Goal: Task Accomplishment & Management: Complete application form

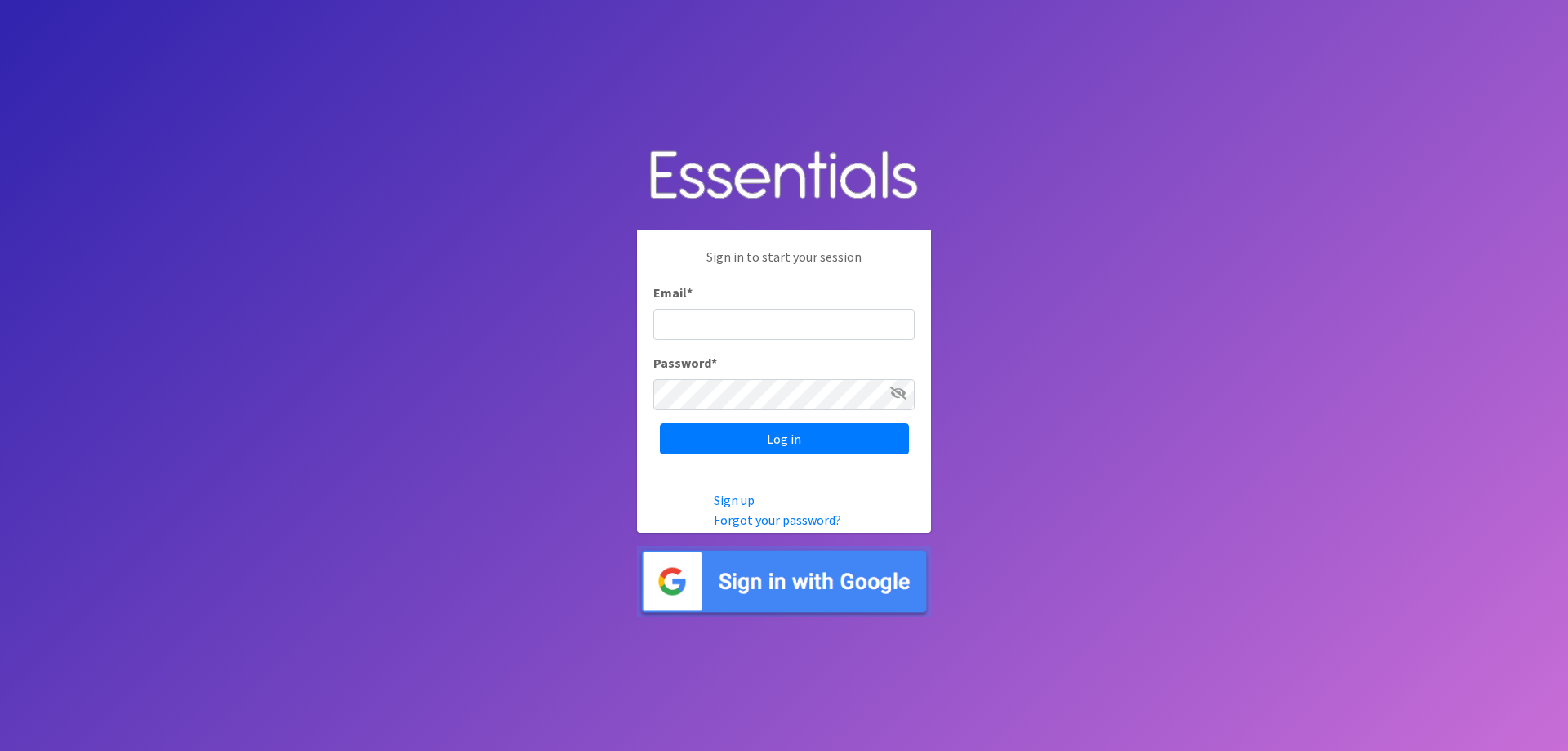
click at [757, 327] on input "Email *" at bounding box center [784, 324] width 261 height 31
type input "[EMAIL_ADDRESS][DOMAIN_NAME]"
click at [858, 427] on input "Log in" at bounding box center [784, 438] width 249 height 31
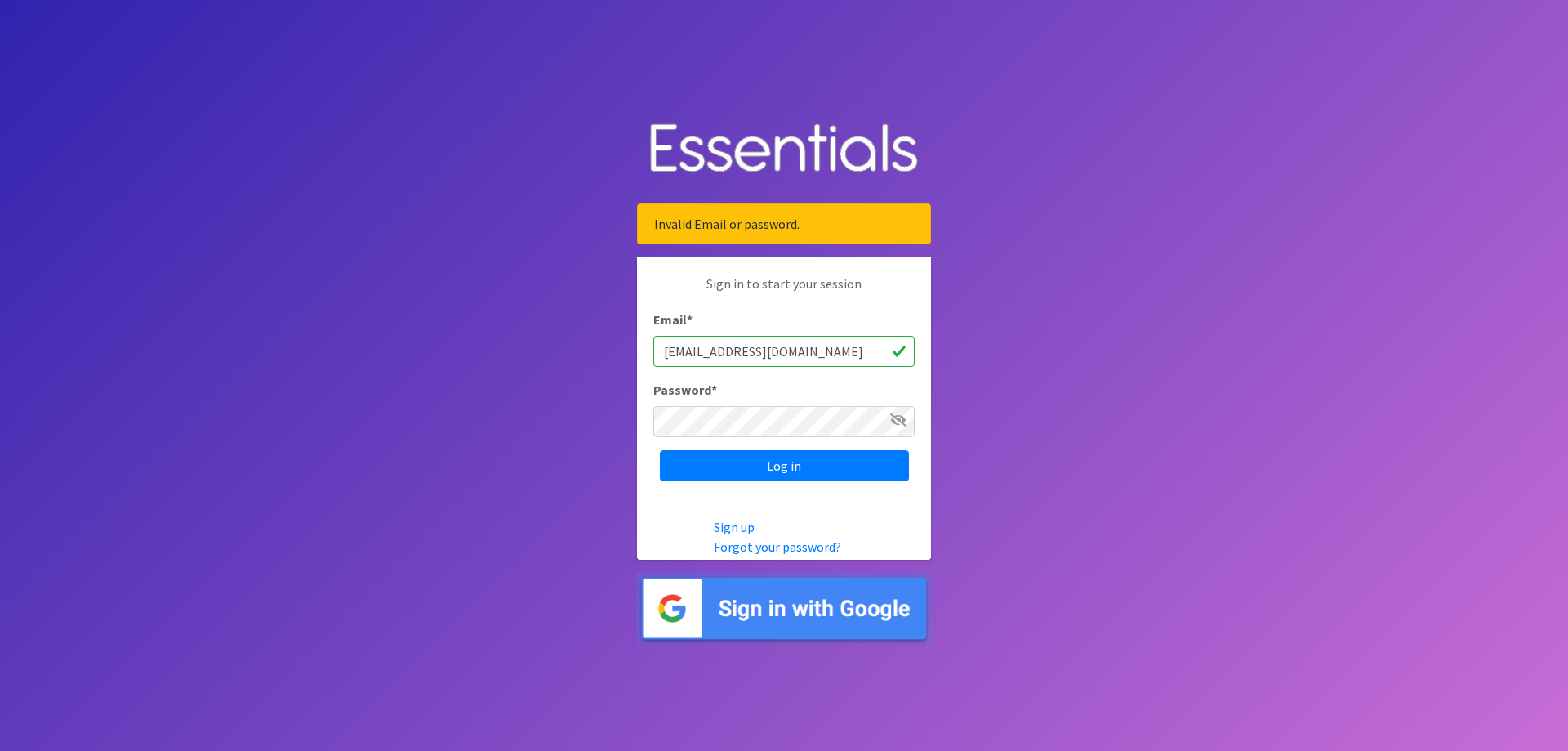
click at [847, 352] on input "[EMAIL_ADDRESS][DOMAIN_NAME]" at bounding box center [784, 351] width 261 height 31
click at [782, 459] on input "Log in" at bounding box center [784, 465] width 249 height 31
click at [775, 465] on input "Log in" at bounding box center [784, 465] width 249 height 31
click at [801, 464] on input "Log in" at bounding box center [784, 465] width 249 height 31
click at [900, 419] on icon at bounding box center [898, 419] width 16 height 13
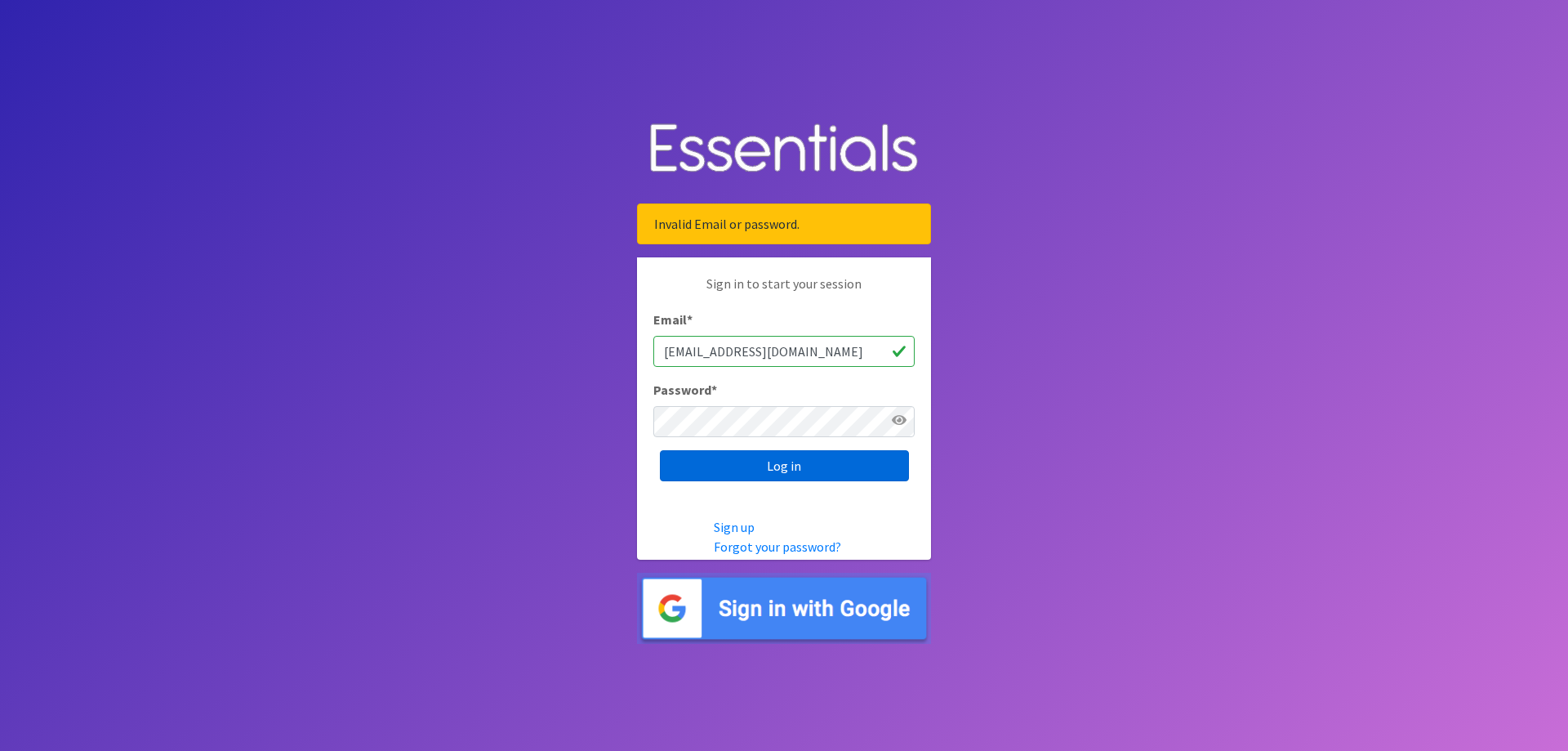
click at [839, 459] on input "Log in" at bounding box center [784, 465] width 249 height 31
drag, startPoint x: 867, startPoint y: 353, endPoint x: 648, endPoint y: 347, distance: 219.1
click at [648, 347] on div "Sign in to start your session Email * [EMAIL_ADDRESS][DOMAIN_NAME] Password * L…" at bounding box center [784, 377] width 294 height 240
type input "[EMAIL_ADDRESS][DOMAIN_NAME]"
click at [899, 421] on icon at bounding box center [898, 419] width 16 height 13
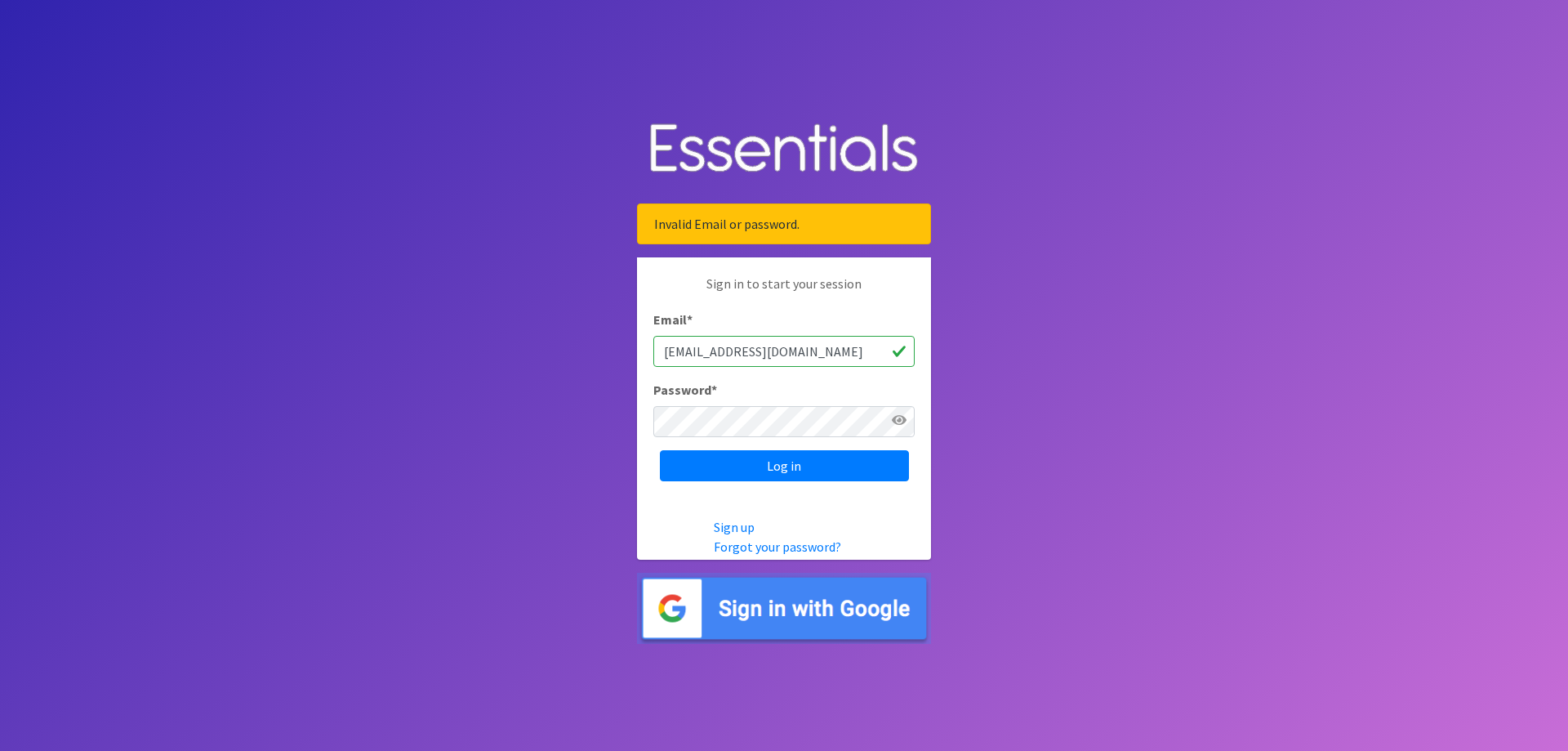
click at [899, 421] on icon at bounding box center [899, 419] width 14 height 13
click at [791, 457] on input "Log in" at bounding box center [784, 465] width 249 height 31
click at [805, 546] on link "Forgot your password?" at bounding box center [777, 545] width 128 height 16
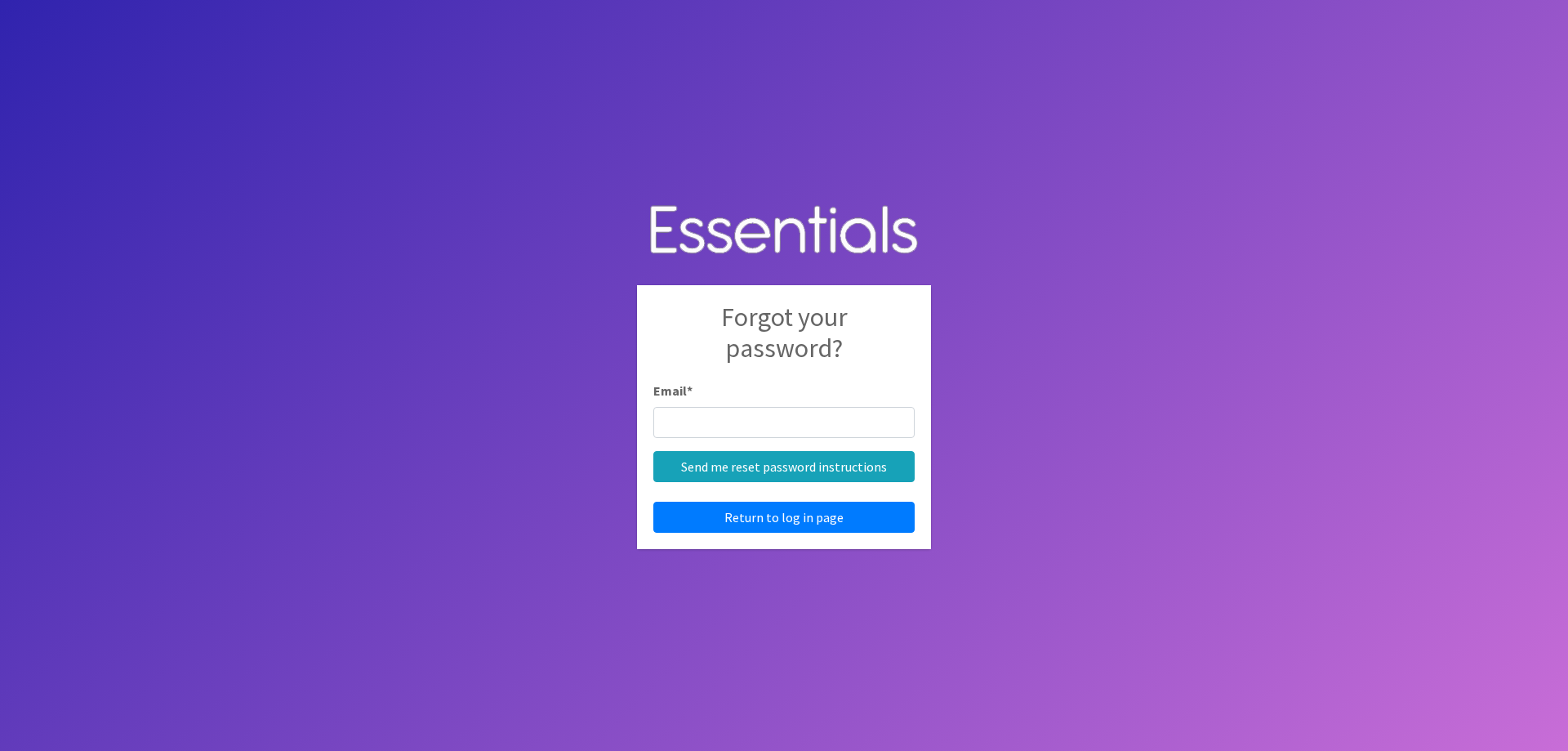
click at [775, 424] on input "Email *" at bounding box center [784, 422] width 261 height 31
type input "[EMAIL_ADDRESS][DOMAIN_NAME]"
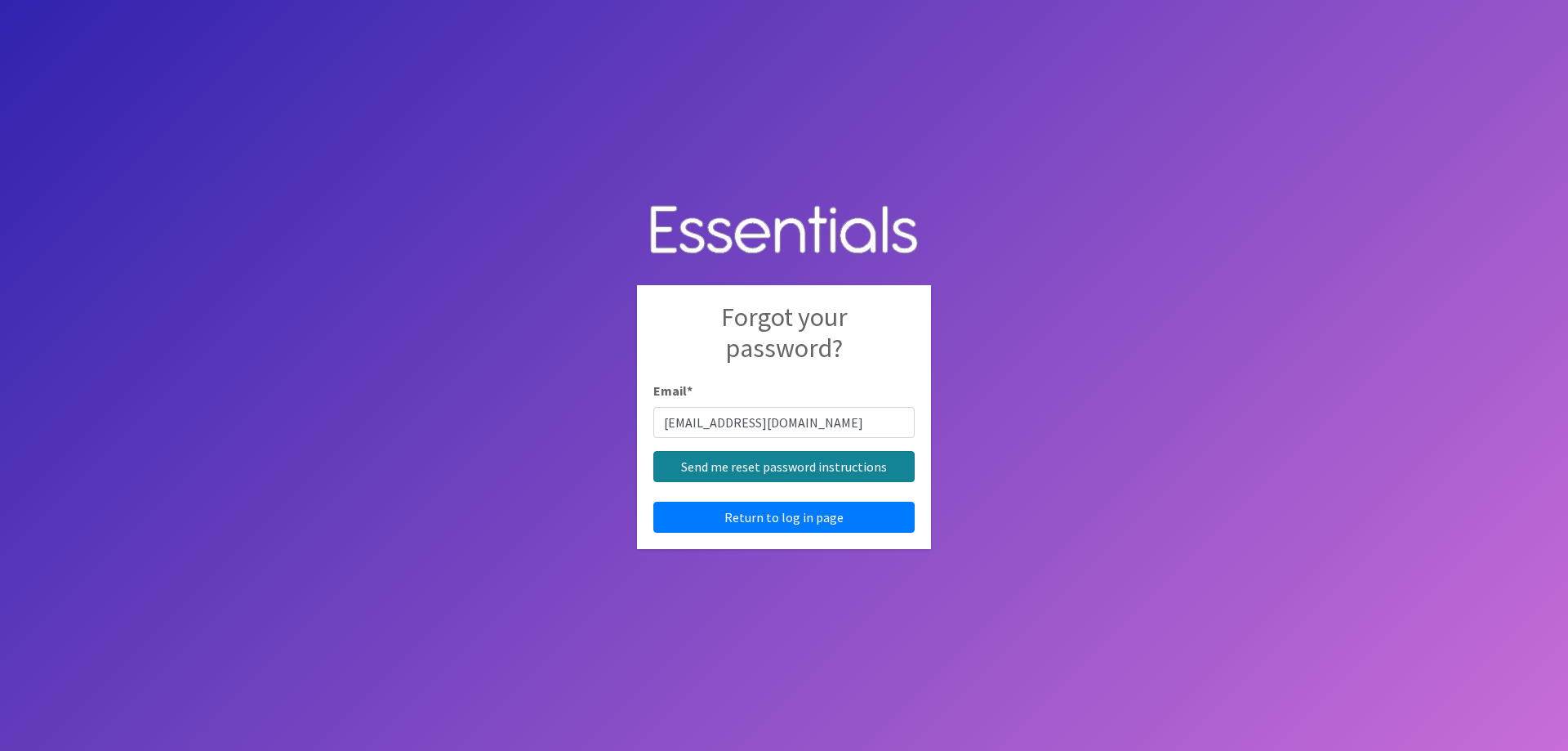
click at [849, 467] on input "Send me reset password instructions" at bounding box center [784, 466] width 261 height 31
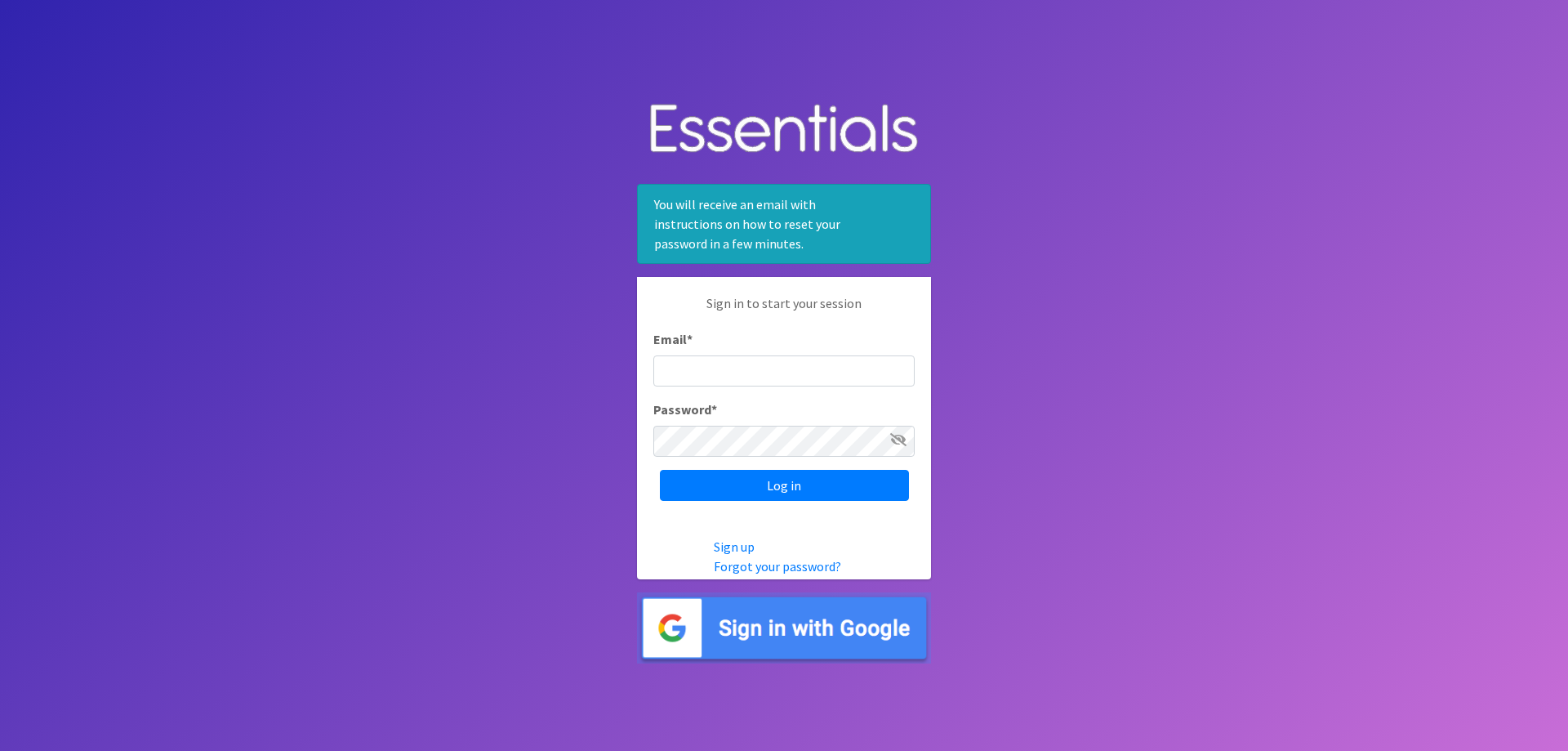
click at [781, 365] on input "Email *" at bounding box center [784, 370] width 261 height 31
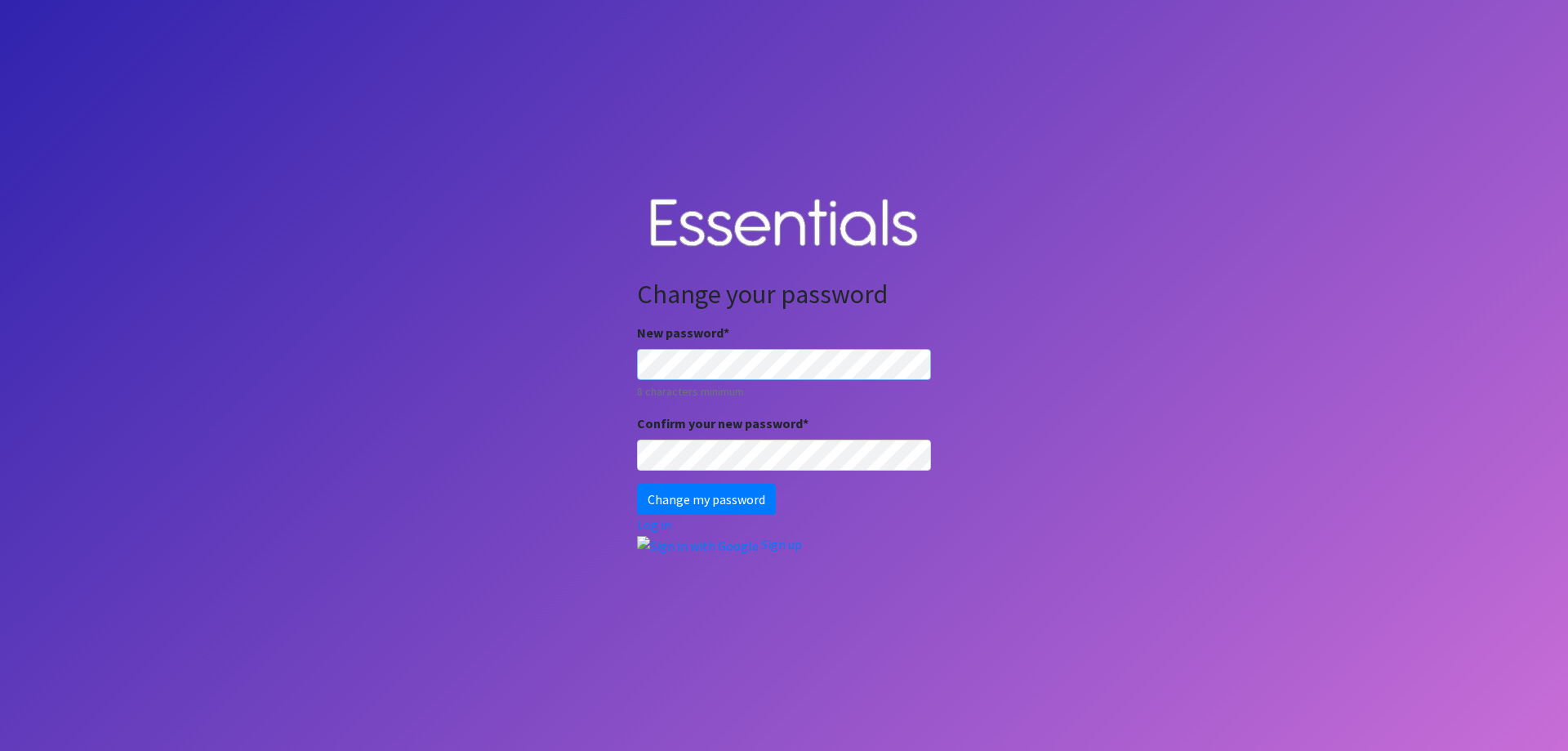
click at [633, 367] on body "Change your password New password * 8 characters minimum Confirm your new passw…" at bounding box center [784, 376] width 1568 height 751
click at [690, 497] on input "Change my password" at bounding box center [706, 499] width 139 height 31
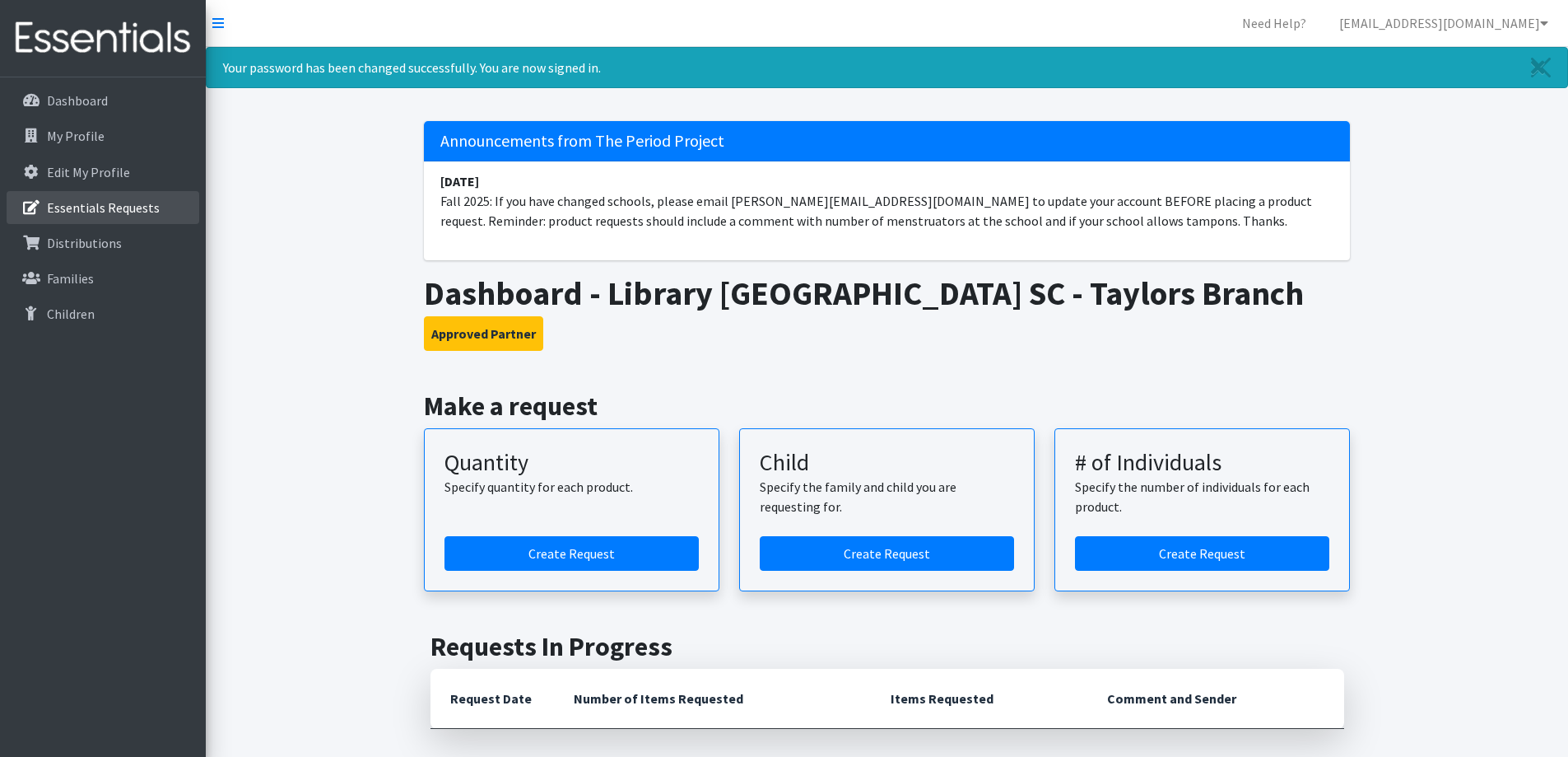
click at [118, 201] on p "Essentials Requests" at bounding box center [103, 207] width 112 height 16
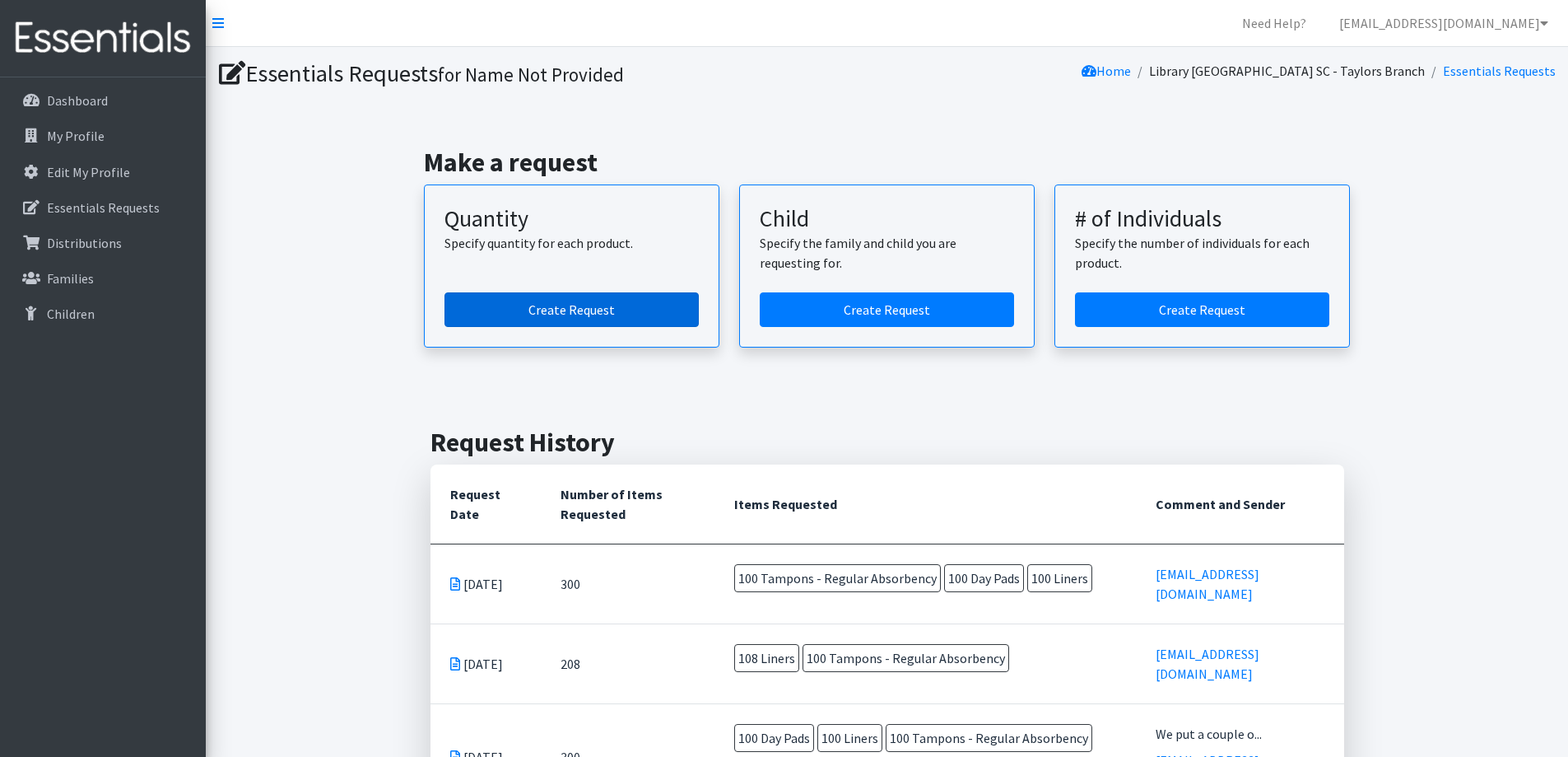
click at [594, 308] on link "Create Request" at bounding box center [572, 309] width 254 height 35
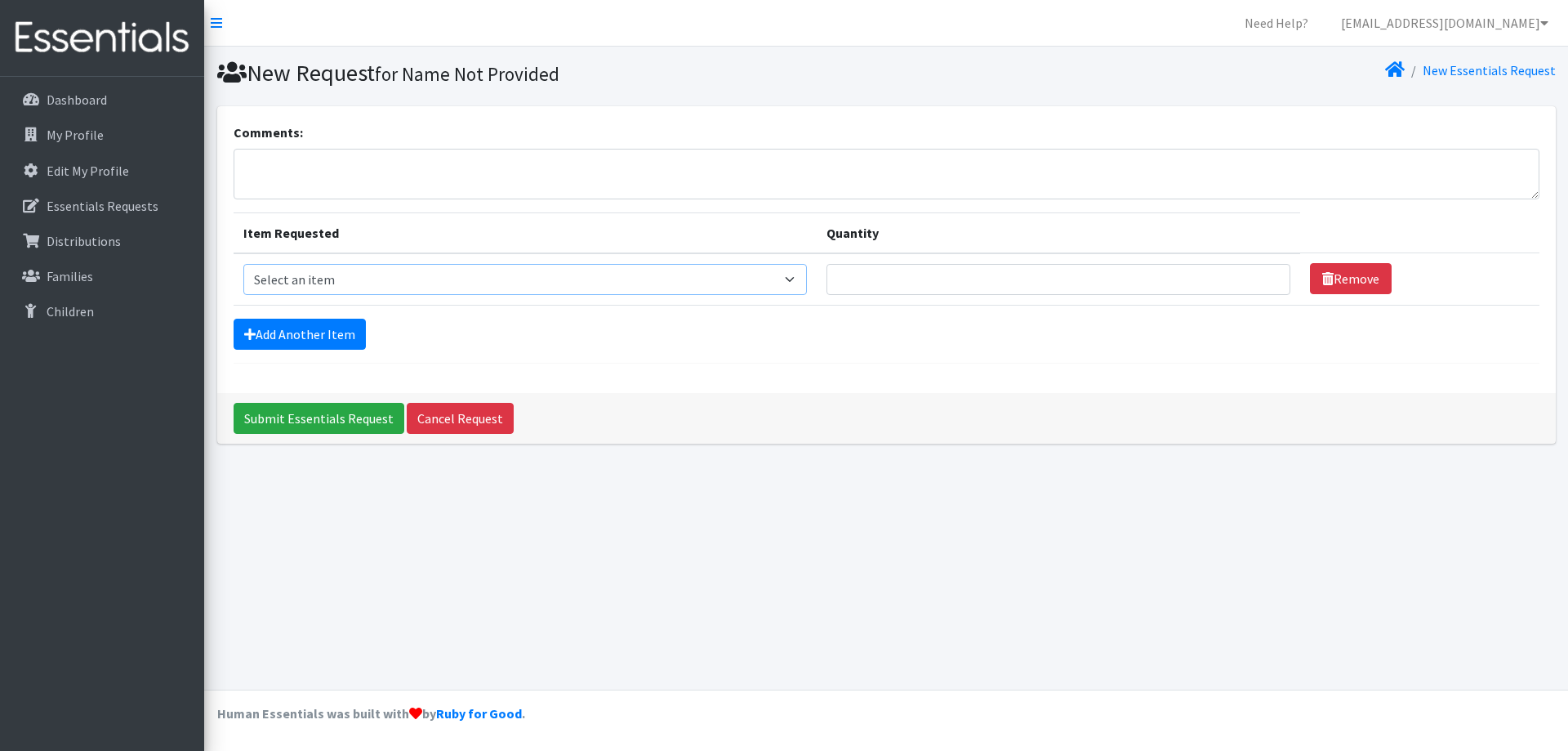
click at [334, 276] on select "Select an item (LOWCOUNTRY) DAY PADS (LOWCOUNTRY) LINERS (LOWCOUNTRY) REGULAR T…" at bounding box center [525, 279] width 564 height 31
select select "13233"
click at [244, 264] on select "Select an item (LOWCOUNTRY) DAY PADS (LOWCOUNTRY) LINERS (LOWCOUNTRY) REGULAR T…" at bounding box center [525, 279] width 564 height 31
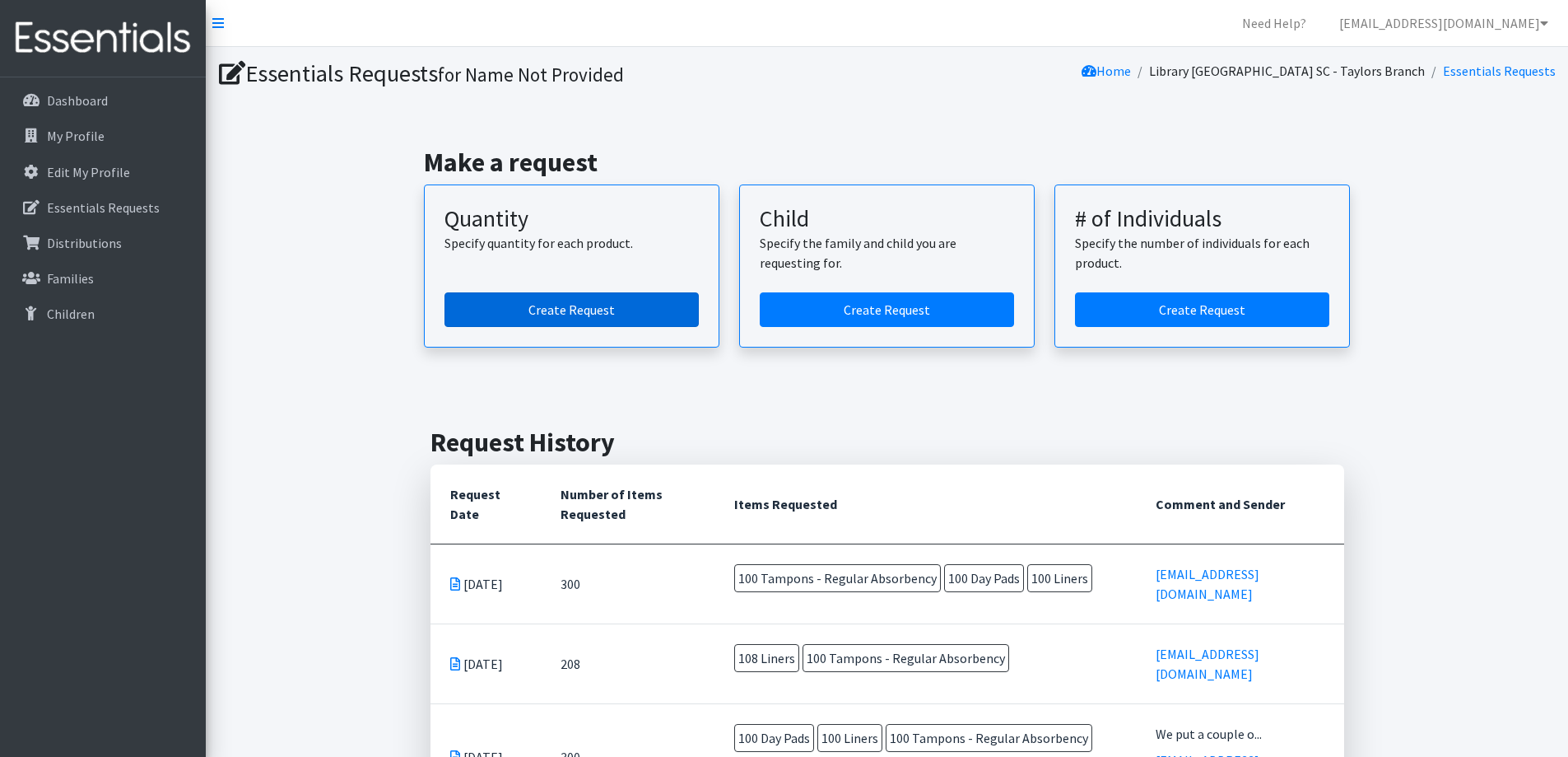
click at [559, 306] on link "Create Request" at bounding box center [572, 309] width 254 height 35
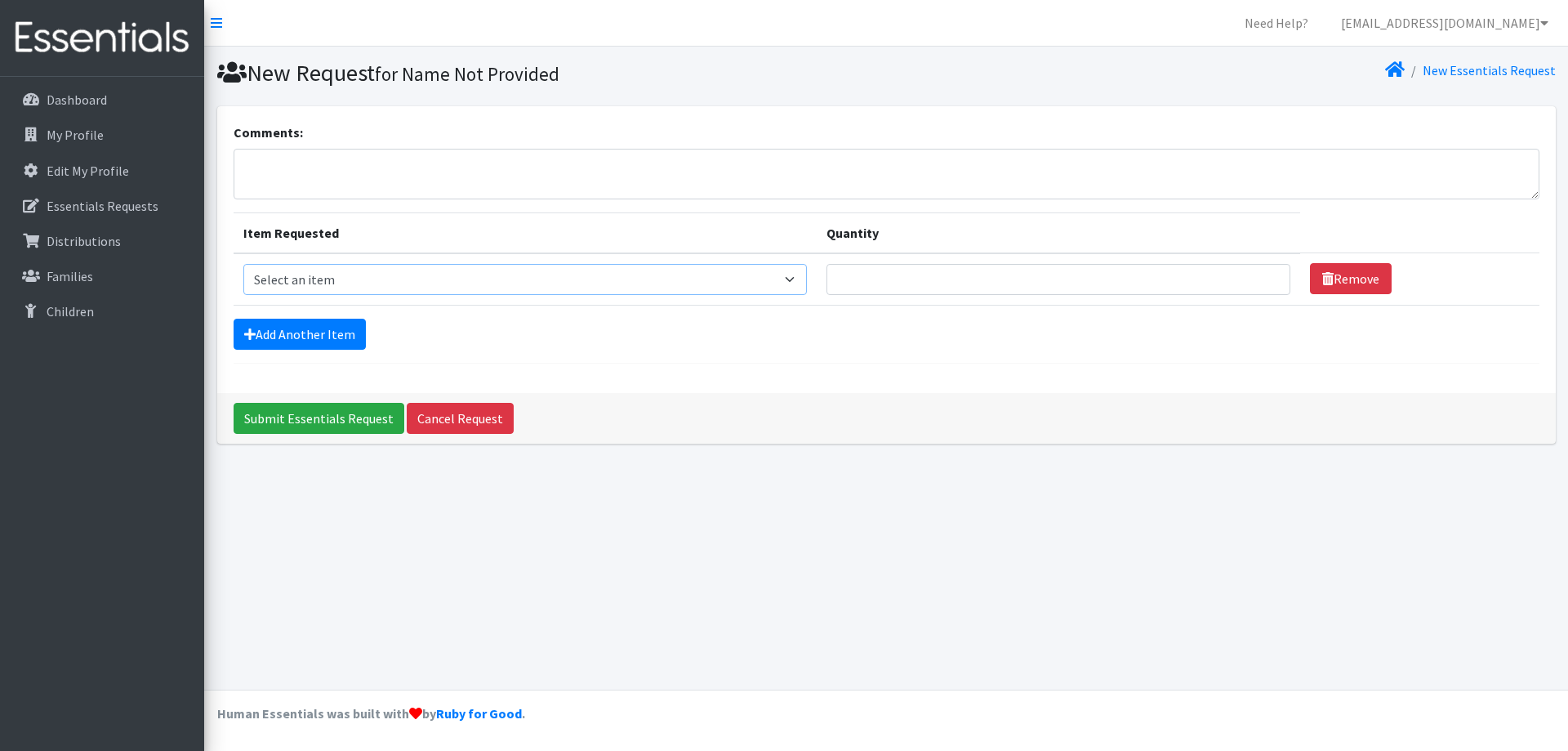
click at [362, 277] on select "Select an item (LOWCOUNTRY) DAY PADS (LOWCOUNTRY) LINERS (LOWCOUNTRY) REGULAR T…" at bounding box center [525, 279] width 564 height 31
select select "8937"
click at [244, 264] on select "Select an item (LOWCOUNTRY) DAY PADS (LOWCOUNTRY) LINERS (LOWCOUNTRY) REGULAR T…" at bounding box center [525, 279] width 564 height 31
click at [895, 279] on input "Quantity" at bounding box center [1058, 279] width 464 height 31
type input "100"
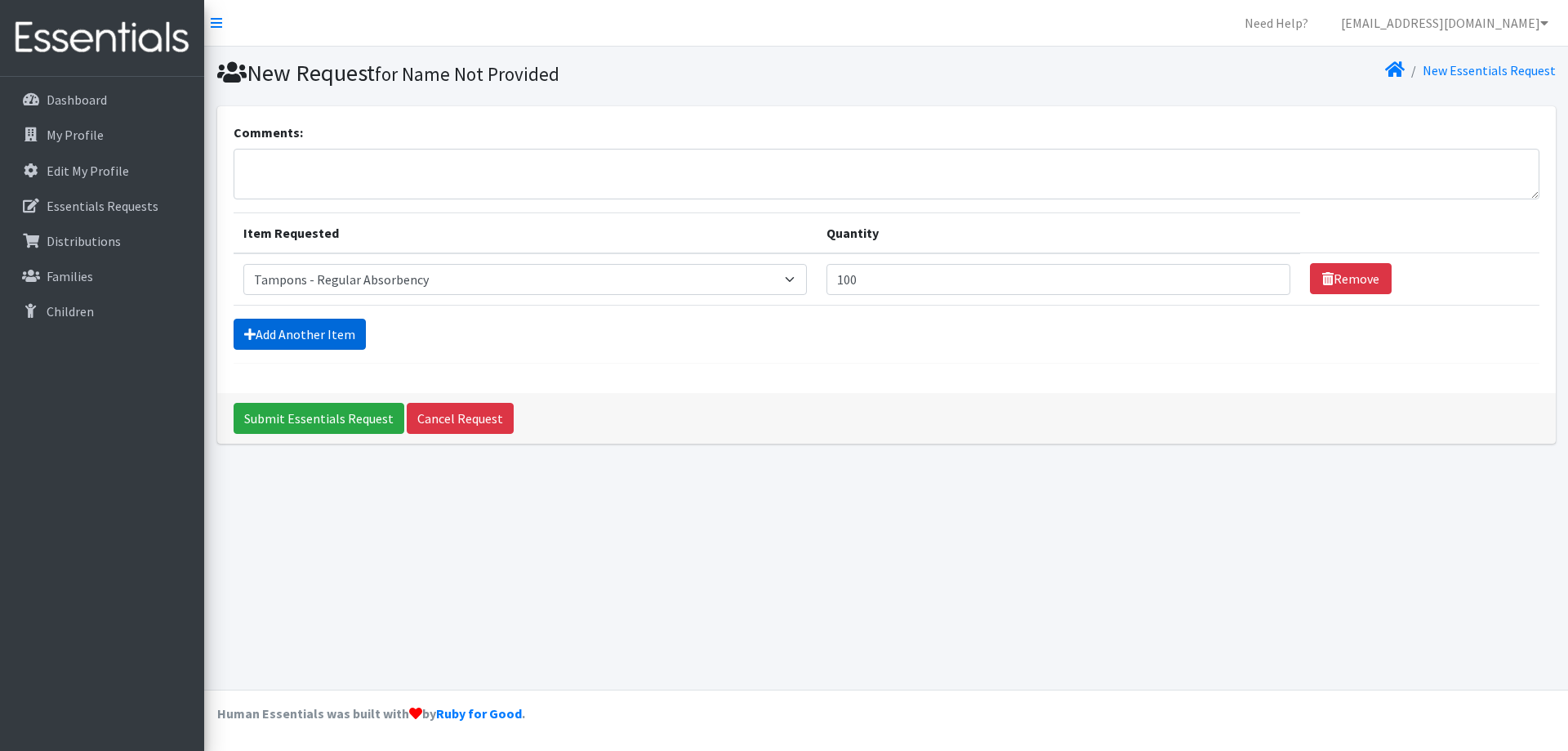
click at [297, 337] on link "Add Another Item" at bounding box center [299, 334] width 132 height 31
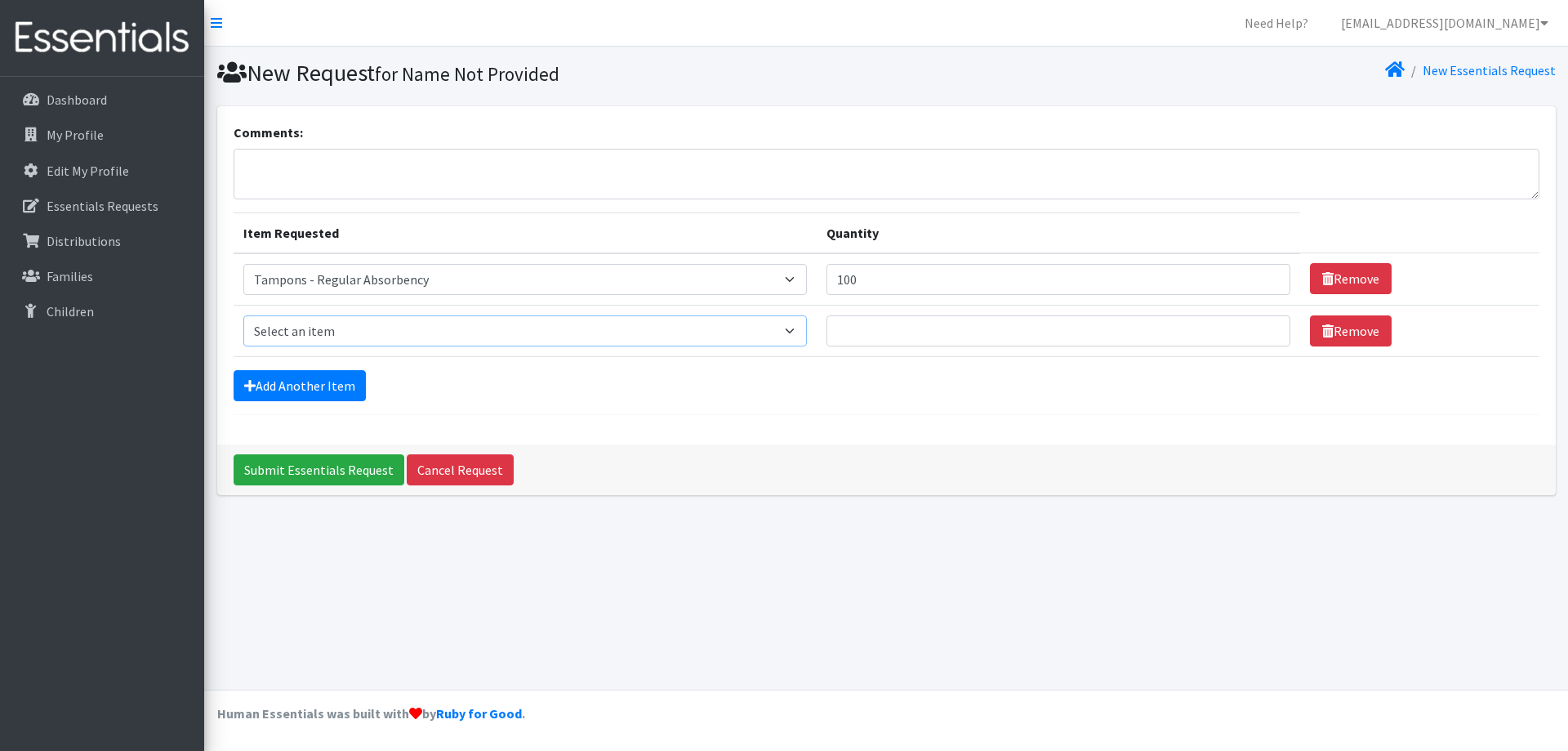
click at [293, 329] on select "Select an item (LOWCOUNTRY) DAY PADS (LOWCOUNTRY) LINERS (LOWCOUNTRY) REGULAR T…" at bounding box center [525, 331] width 564 height 31
select select "7759"
click at [244, 315] on select "Select an item (LOWCOUNTRY) DAY PADS (LOWCOUNTRY) LINERS (LOWCOUNTRY) REGULAR T…" at bounding box center [525, 331] width 564 height 31
click at [874, 330] on input "Quantity" at bounding box center [1058, 331] width 464 height 31
type input "100"
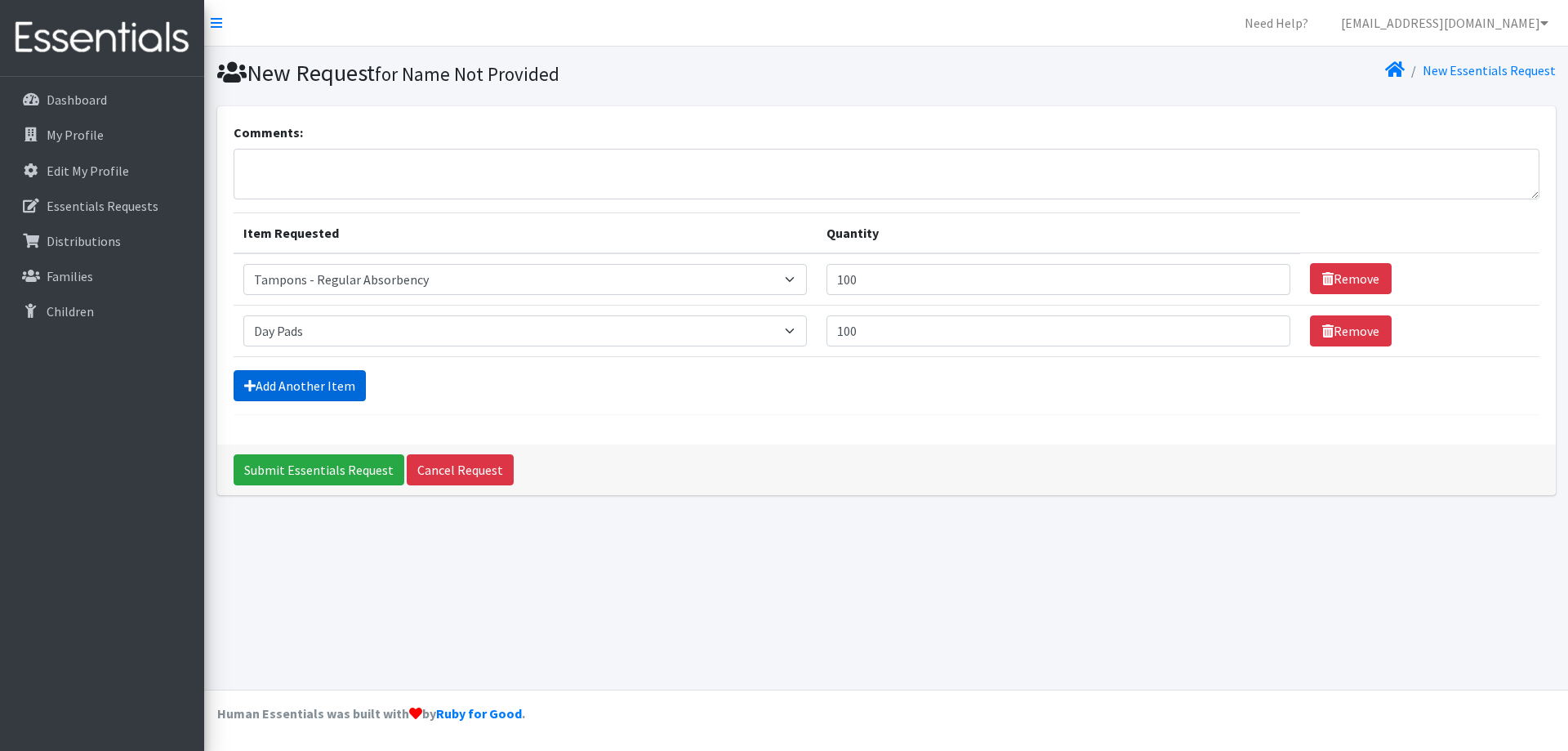
click at [295, 375] on link "Add Another Item" at bounding box center [299, 386] width 132 height 31
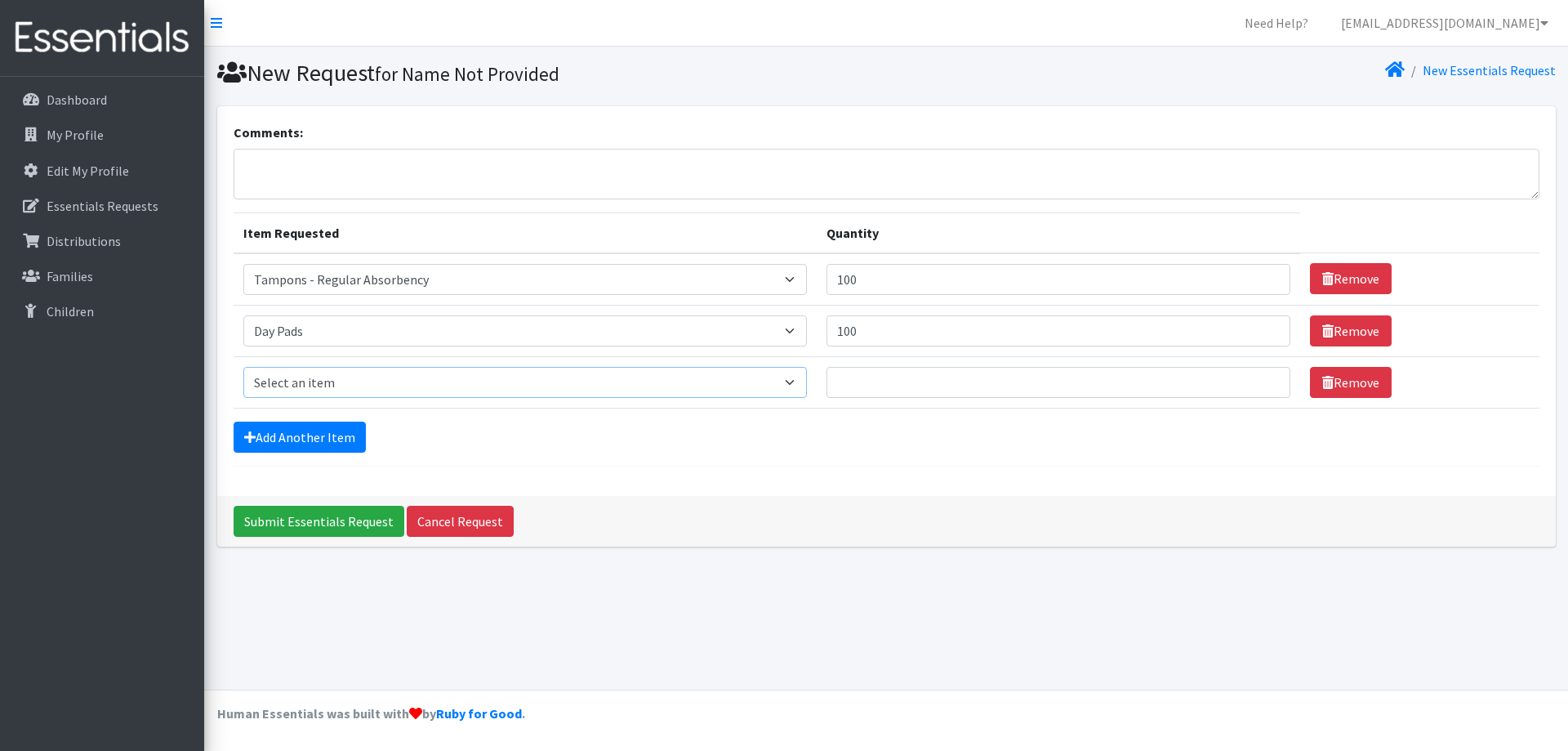
click at [306, 381] on select "Select an item (LOWCOUNTRY) DAY PADS (LOWCOUNTRY) LINERS (LOWCOUNTRY) REGULAR T…" at bounding box center [525, 382] width 564 height 31
select select "7758"
click at [244, 367] on select "Select an item (LOWCOUNTRY) DAY PADS (LOWCOUNTRY) LINERS (LOWCOUNTRY) REGULAR T…" at bounding box center [525, 382] width 564 height 31
click at [864, 381] on input "Quantity" at bounding box center [1058, 382] width 464 height 31
type input "100"
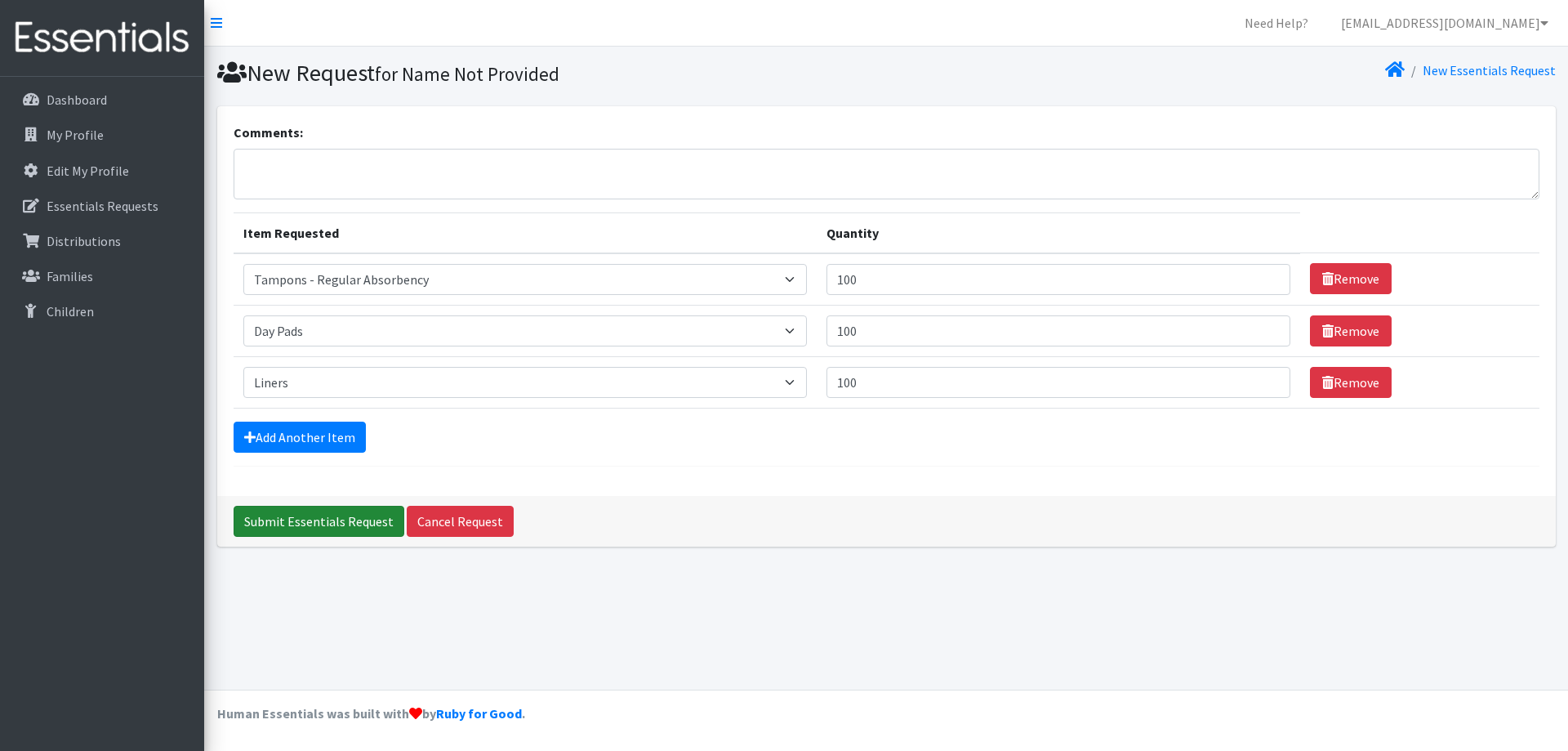
click at [332, 522] on input "Submit Essentials Request" at bounding box center [319, 521] width 171 height 31
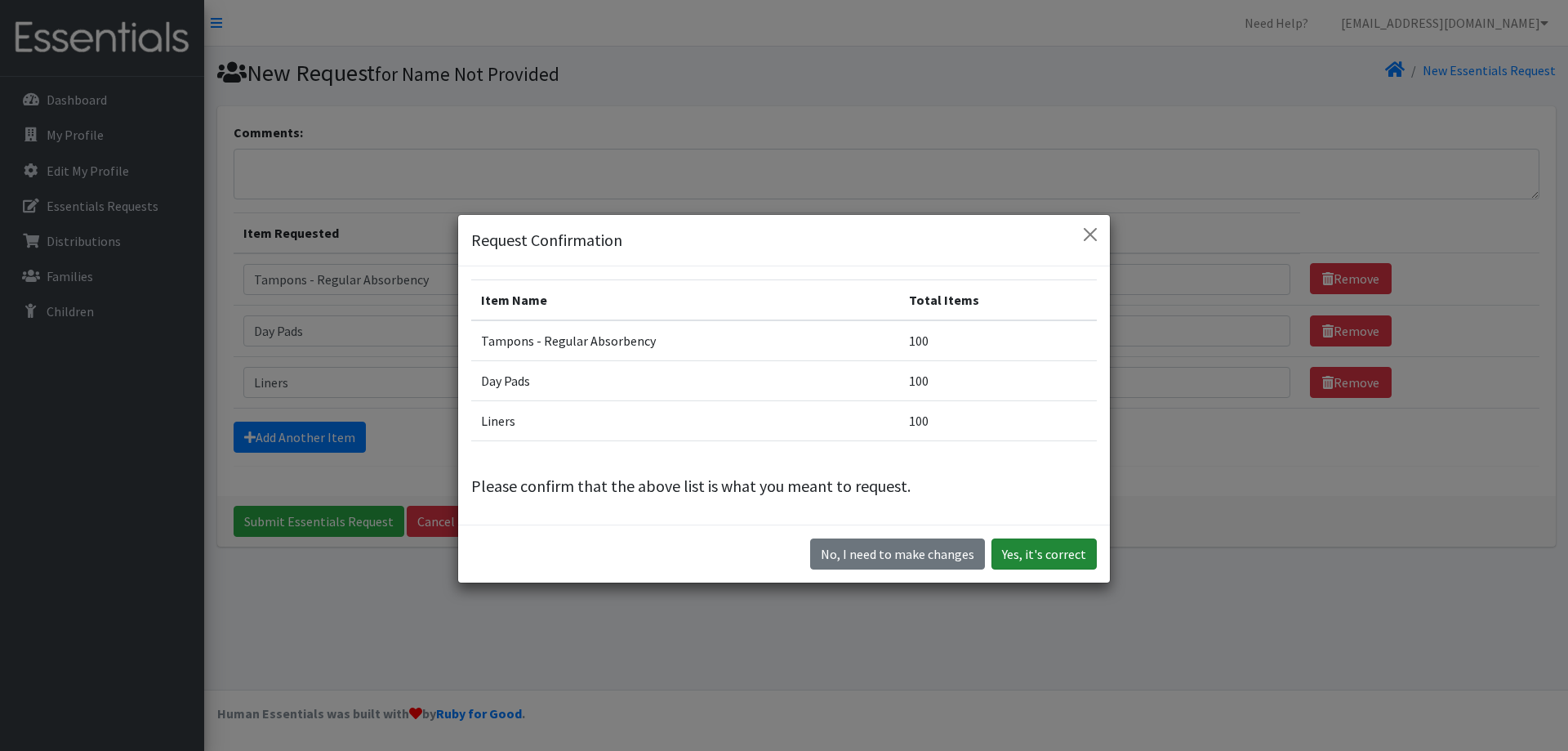
click at [1047, 554] on button "Yes, it's correct" at bounding box center [1044, 553] width 106 height 31
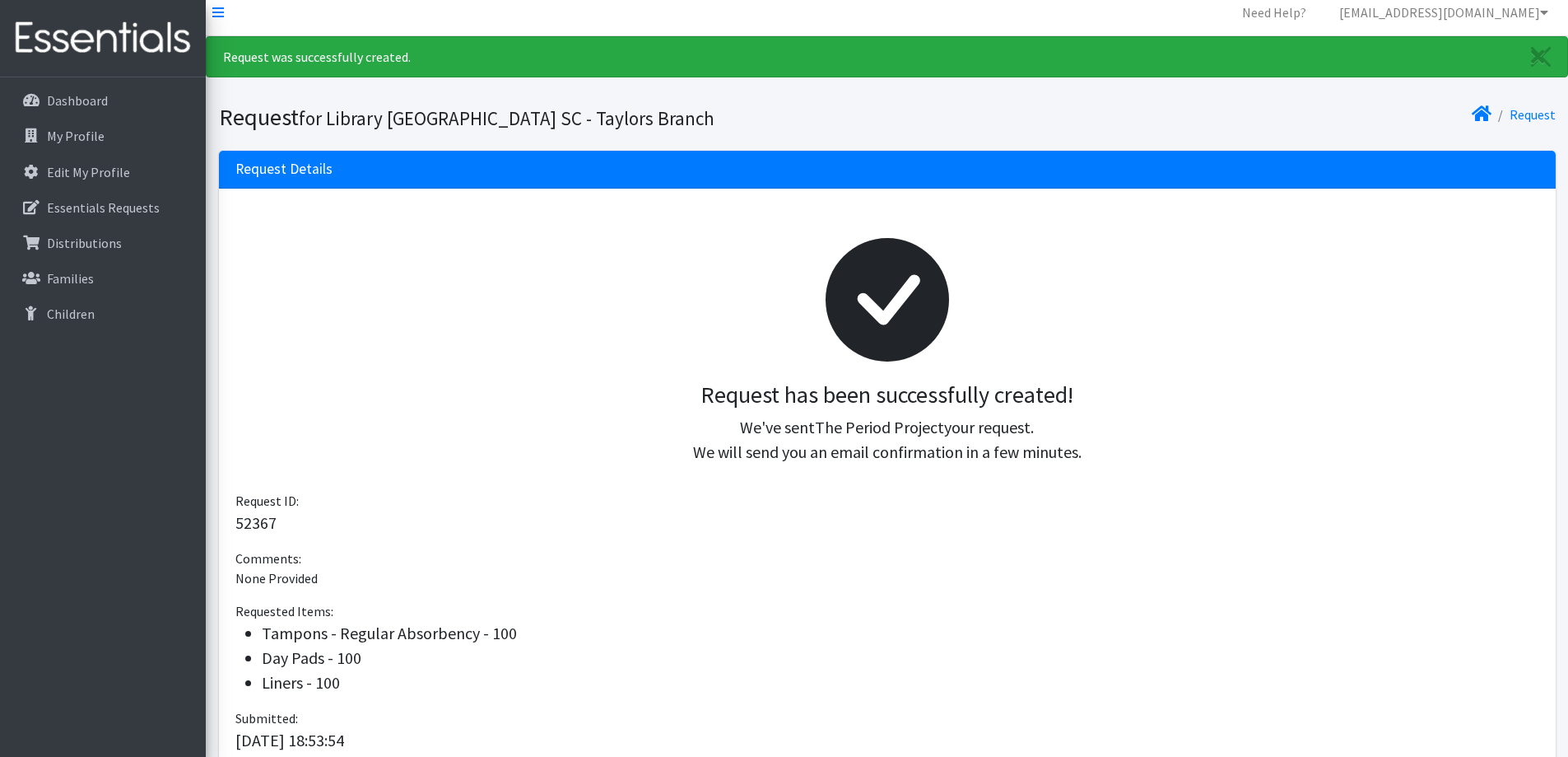
scroll to position [156, 0]
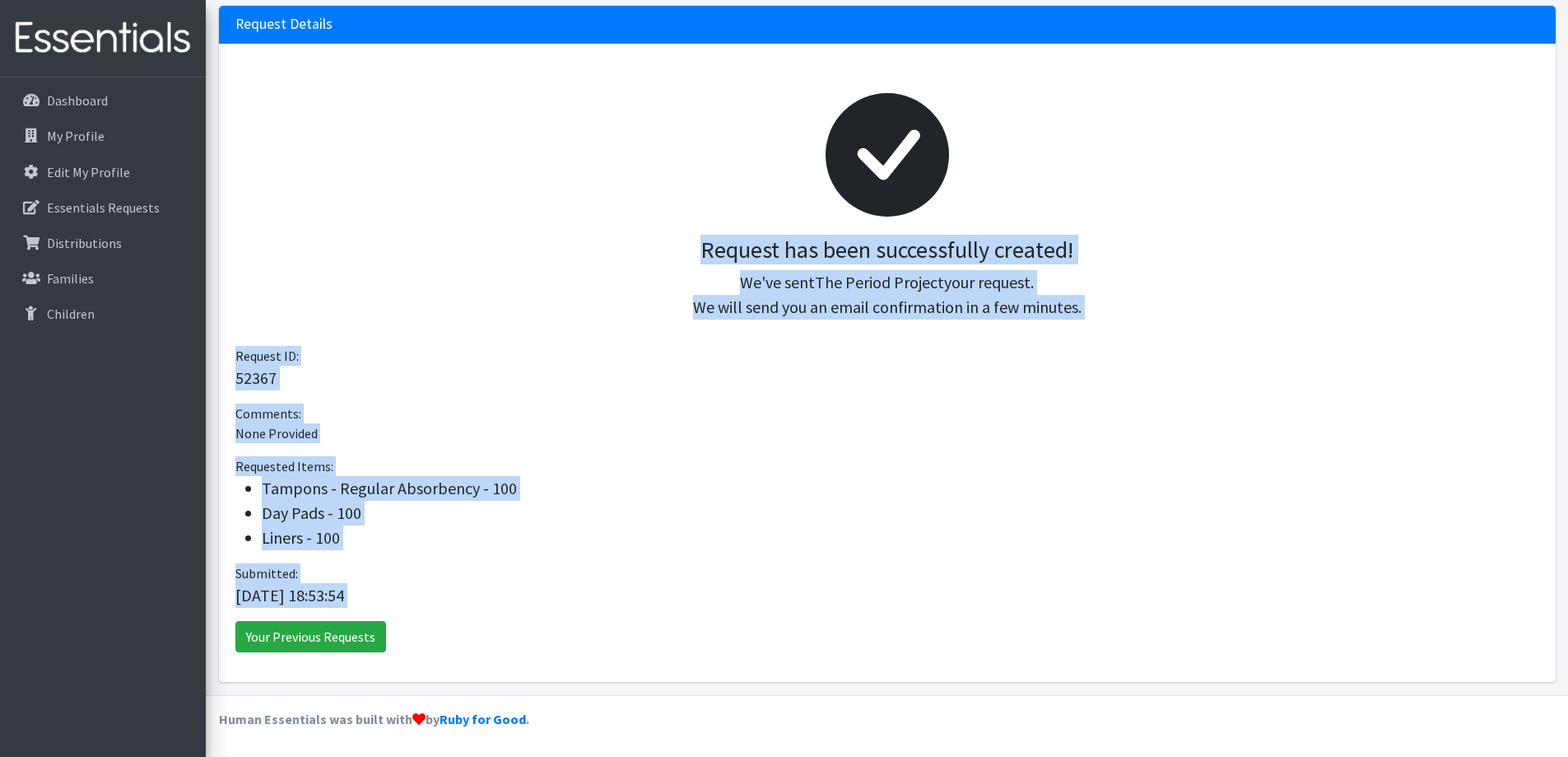
drag, startPoint x: 458, startPoint y: 655, endPoint x: 579, endPoint y: 148, distance: 521.2
click at [579, 148] on div "Request has been successfully created! We've sent The Period Project your reque…" at bounding box center [887, 362] width 1337 height 639
copy div "Request has been successfully created! We've sent The Period Project your reque…"
